Goal: Task Accomplishment & Management: Manage account settings

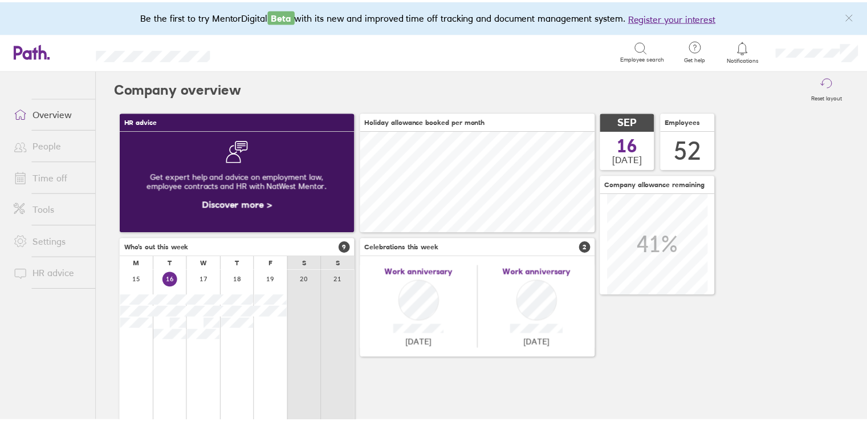
scroll to position [101, 237]
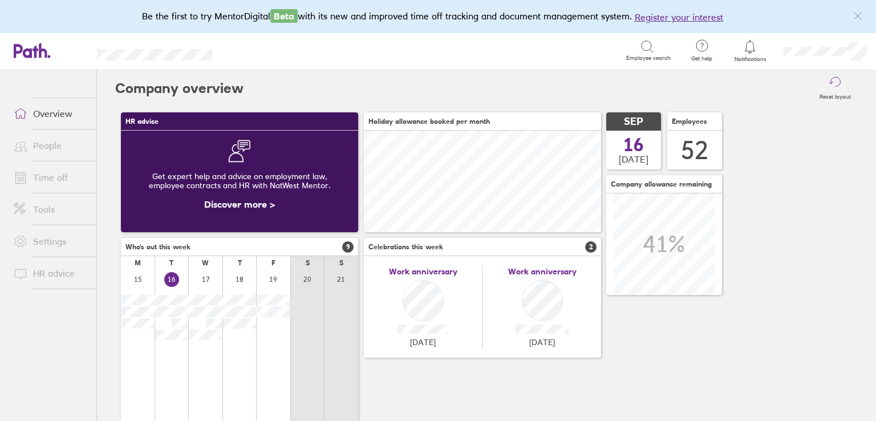
click at [73, 172] on link "Time off" at bounding box center [51, 177] width 92 height 23
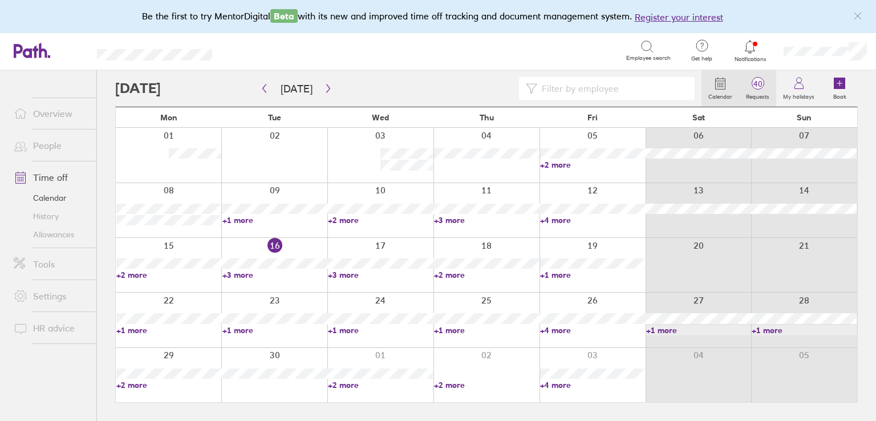
click at [744, 86] on span "40" at bounding box center [757, 83] width 37 height 9
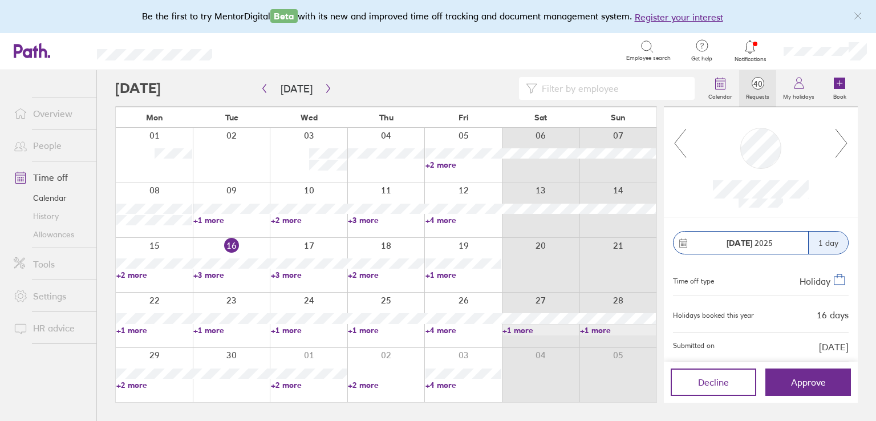
click at [844, 149] on icon at bounding box center [841, 143] width 14 height 31
click at [838, 147] on icon at bounding box center [841, 143] width 14 height 31
click at [841, 140] on icon at bounding box center [841, 143] width 14 height 31
click at [324, 85] on icon "button" at bounding box center [328, 88] width 9 height 9
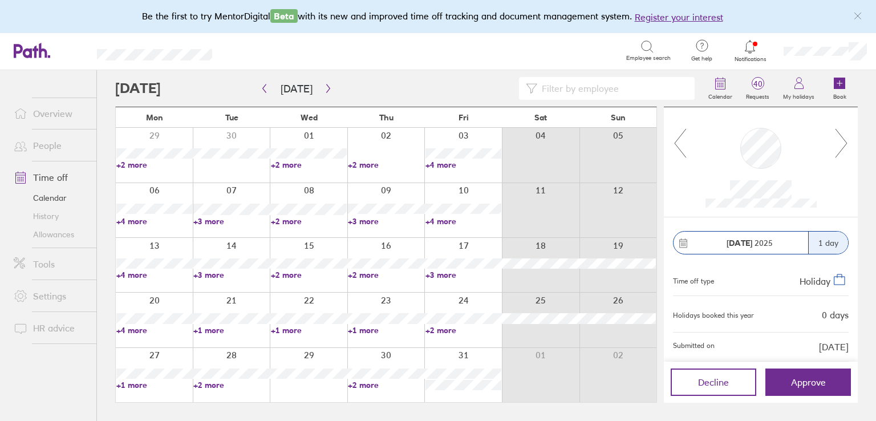
click at [440, 275] on link "+3 more" at bounding box center [463, 275] width 76 height 10
click at [843, 140] on icon at bounding box center [841, 143] width 14 height 31
click at [675, 142] on icon at bounding box center [680, 143] width 11 height 29
click at [440, 275] on link "+3 more" at bounding box center [463, 275] width 76 height 10
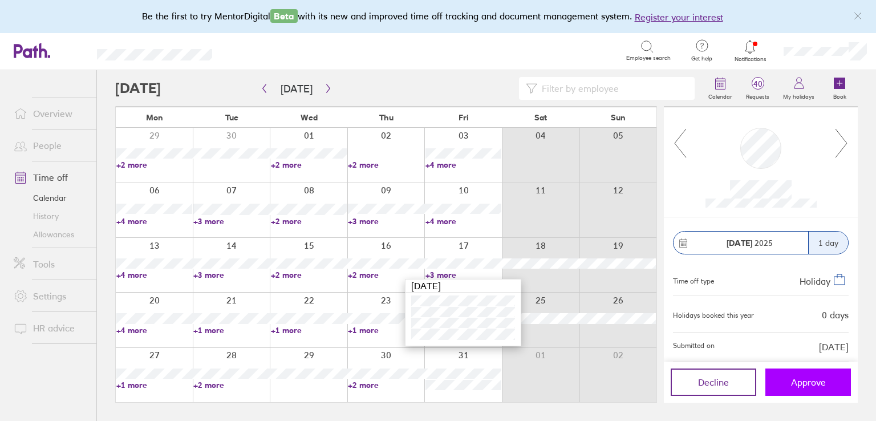
click at [818, 378] on span "Approve" at bounding box center [808, 382] width 35 height 10
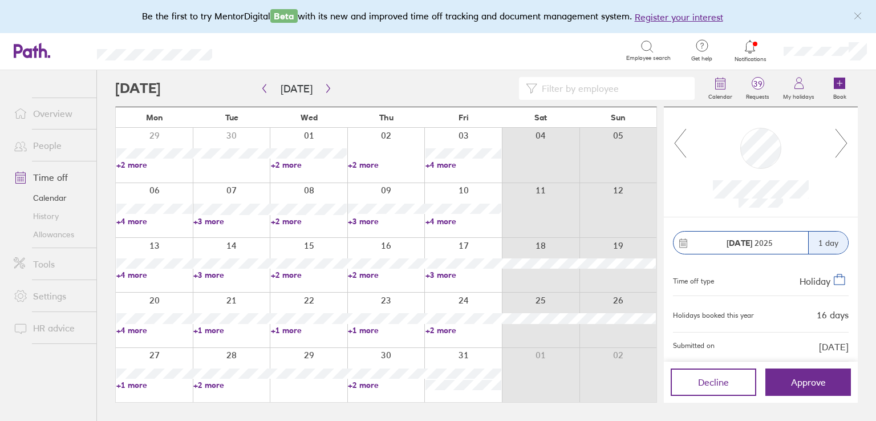
click at [844, 141] on icon at bounding box center [841, 143] width 14 height 31
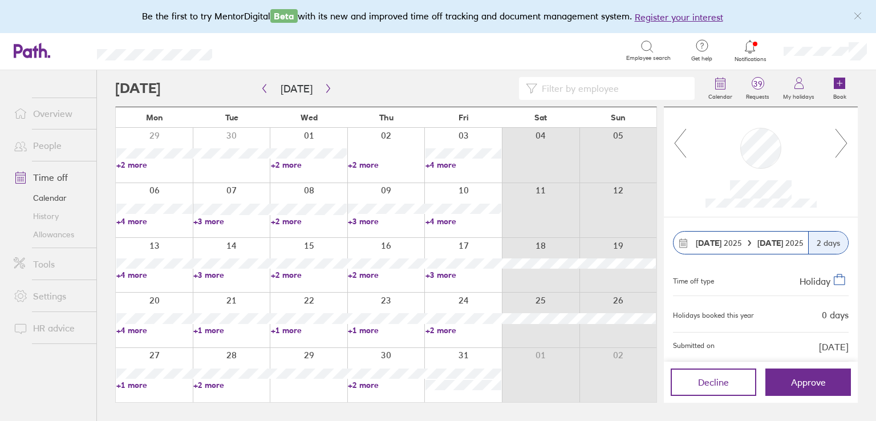
click at [844, 141] on icon at bounding box center [841, 143] width 14 height 31
click at [681, 152] on icon at bounding box center [680, 143] width 14 height 31
click at [324, 88] on icon "button" at bounding box center [328, 88] width 9 height 9
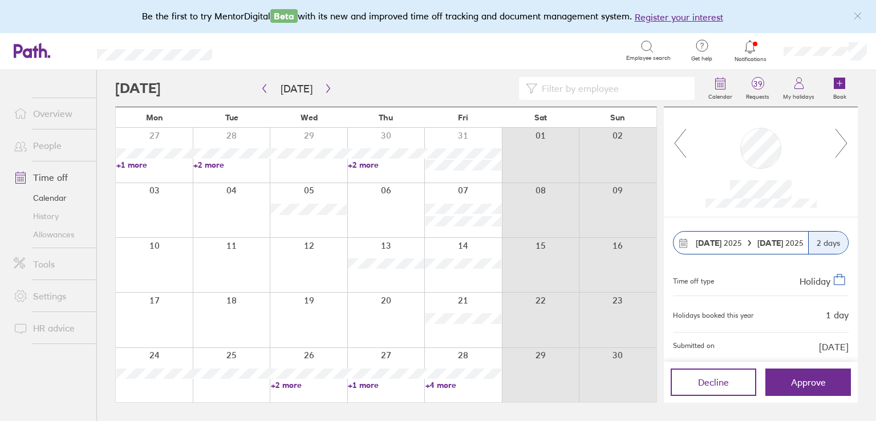
click at [439, 386] on link "+4 more" at bounding box center [463, 385] width 76 height 10
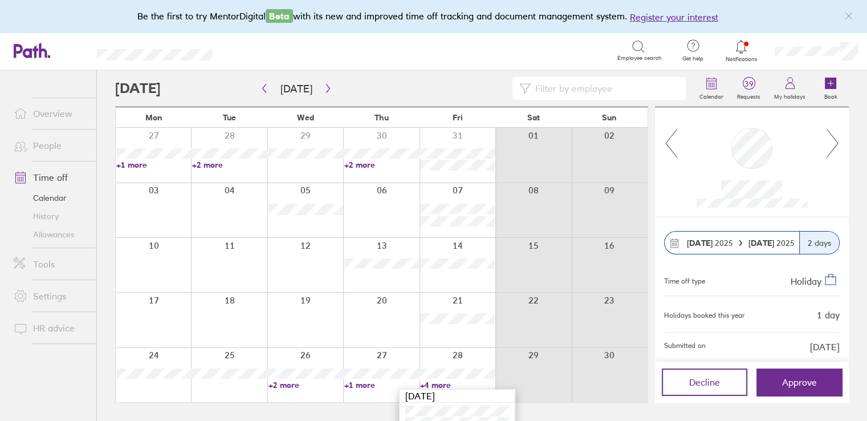
scroll to position [46, 0]
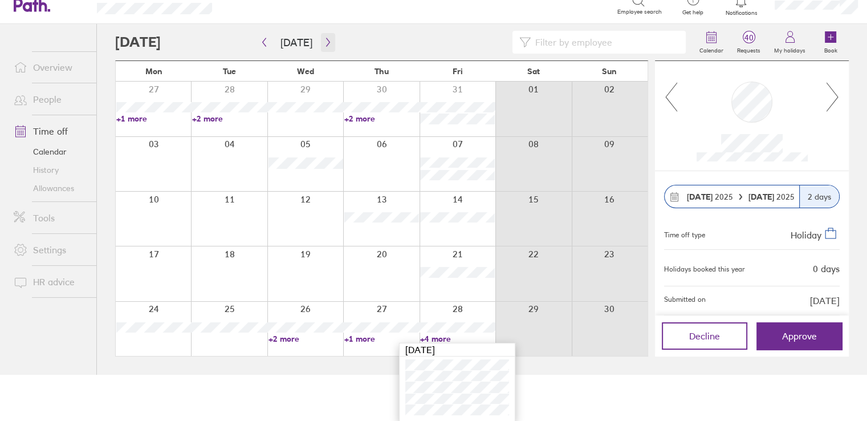
click at [324, 39] on icon "button" at bounding box center [328, 42] width 9 height 9
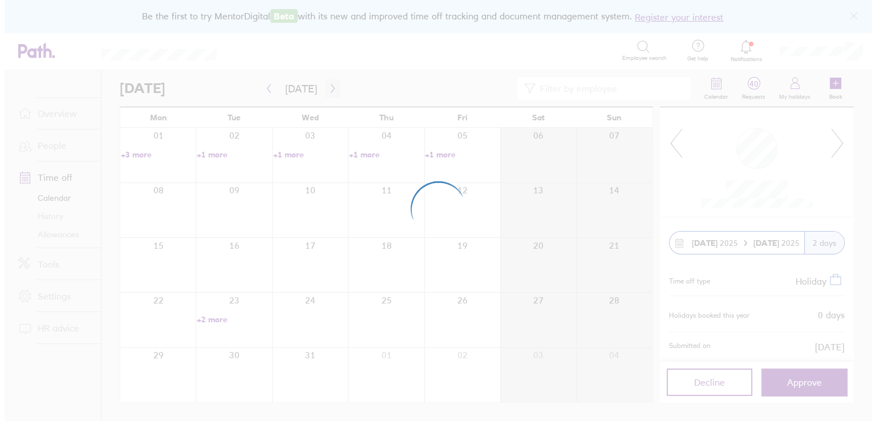
scroll to position [0, 0]
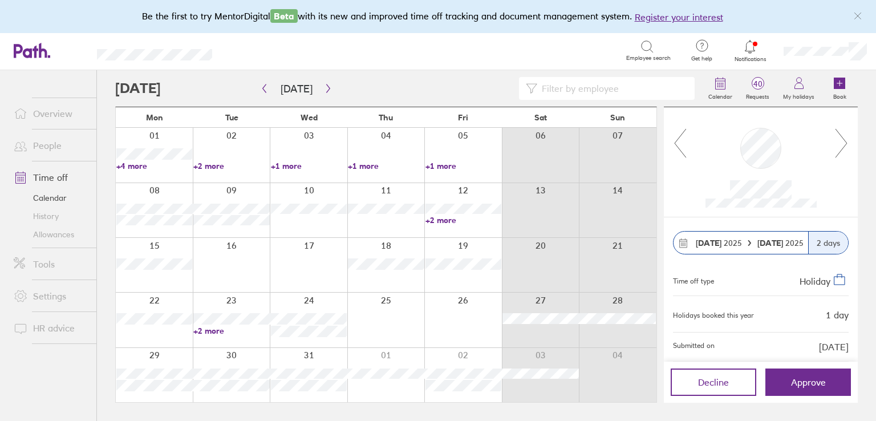
click at [140, 165] on link "+4 more" at bounding box center [154, 166] width 76 height 10
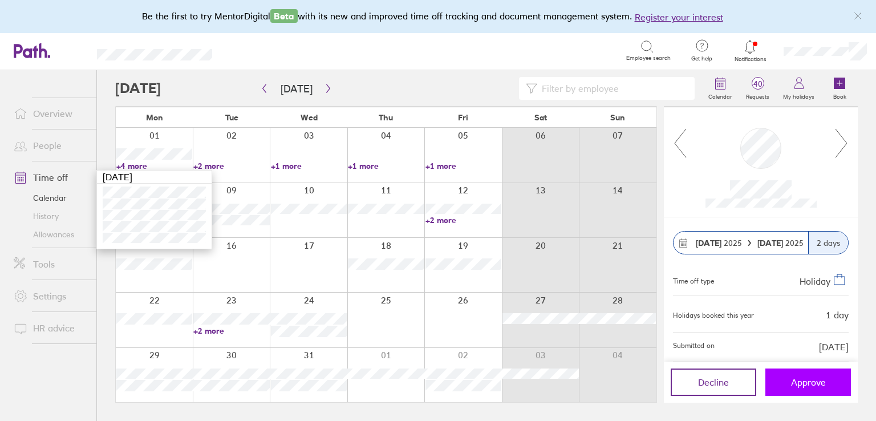
click at [797, 380] on span "Approve" at bounding box center [808, 382] width 35 height 10
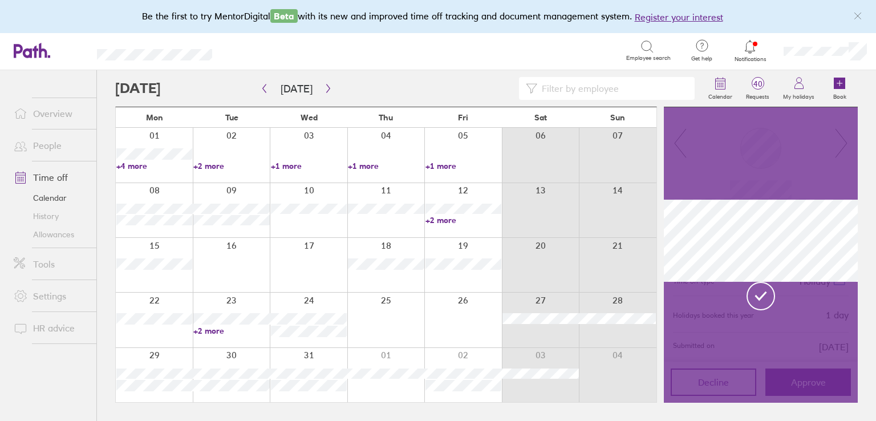
click at [136, 165] on link "+4 more" at bounding box center [154, 166] width 76 height 10
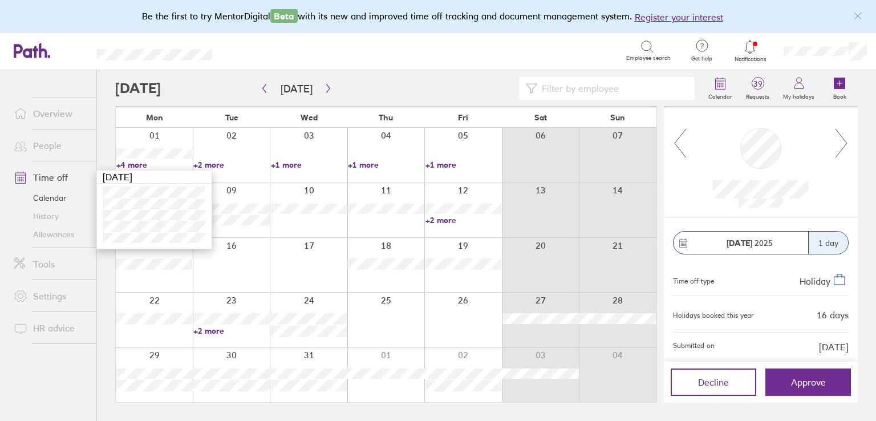
click at [88, 64] on header "Search Employee search Get help FAQs Contact us Notifications My profile Sign o…" at bounding box center [438, 51] width 876 height 37
